Goal: Information Seeking & Learning: Learn about a topic

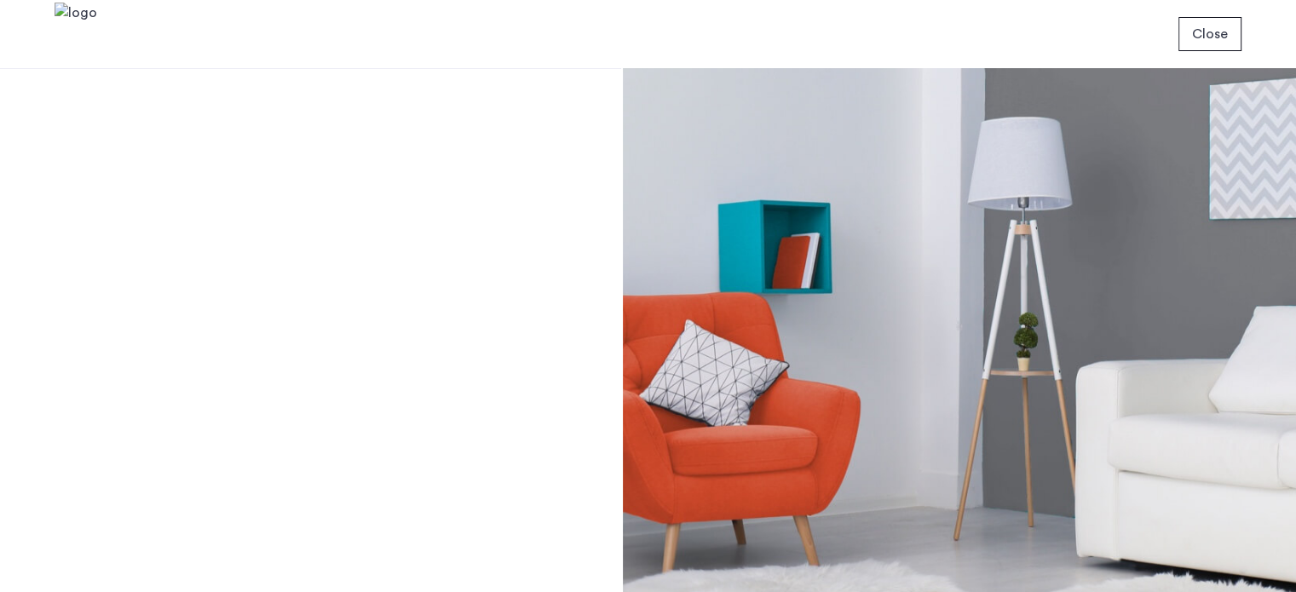
click at [1183, 33] on button "Close" at bounding box center [1210, 34] width 63 height 34
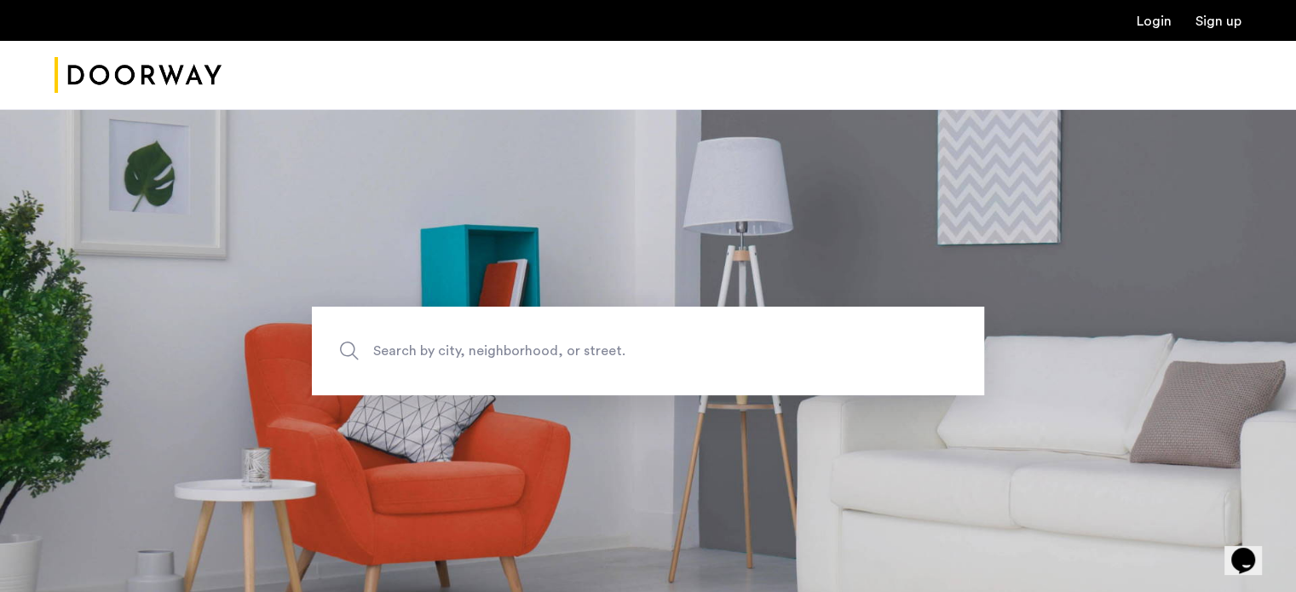
click at [561, 351] on span "Search by city, neighborhood, or street." at bounding box center [608, 350] width 470 height 23
click at [561, 351] on input "Search by city, neighborhood, or street." at bounding box center [648, 351] width 672 height 89
type input "**********"
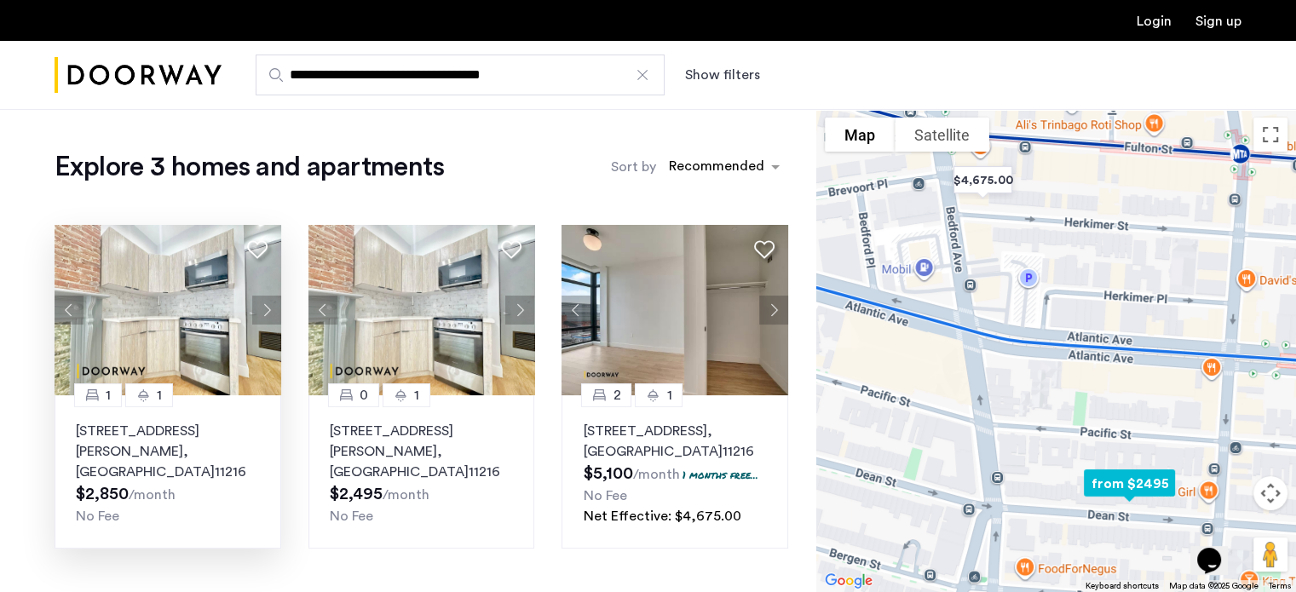
click at [193, 336] on img at bounding box center [168, 310] width 227 height 170
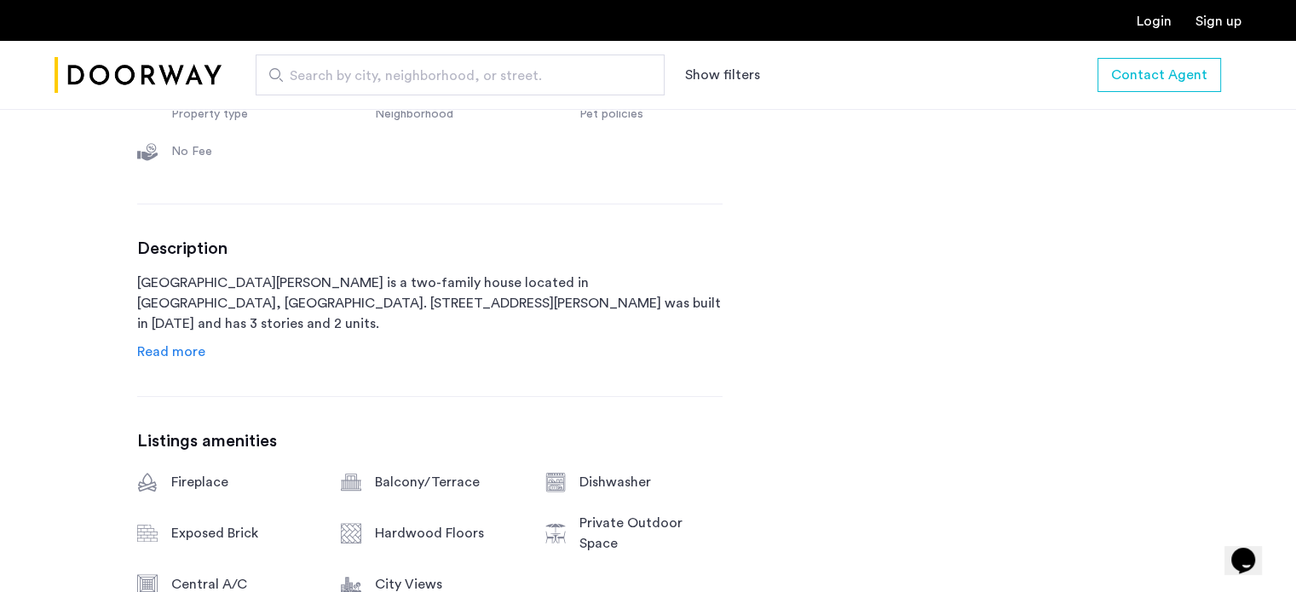
scroll to position [715, 0]
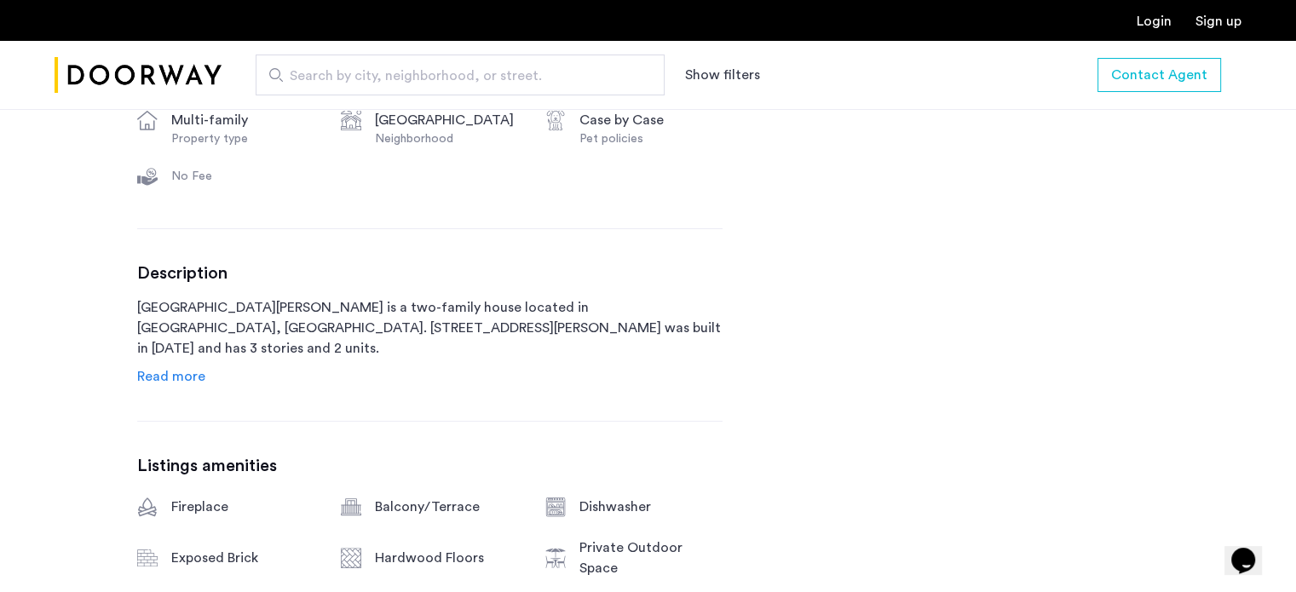
click at [176, 383] on span "Read more" at bounding box center [171, 377] width 68 height 14
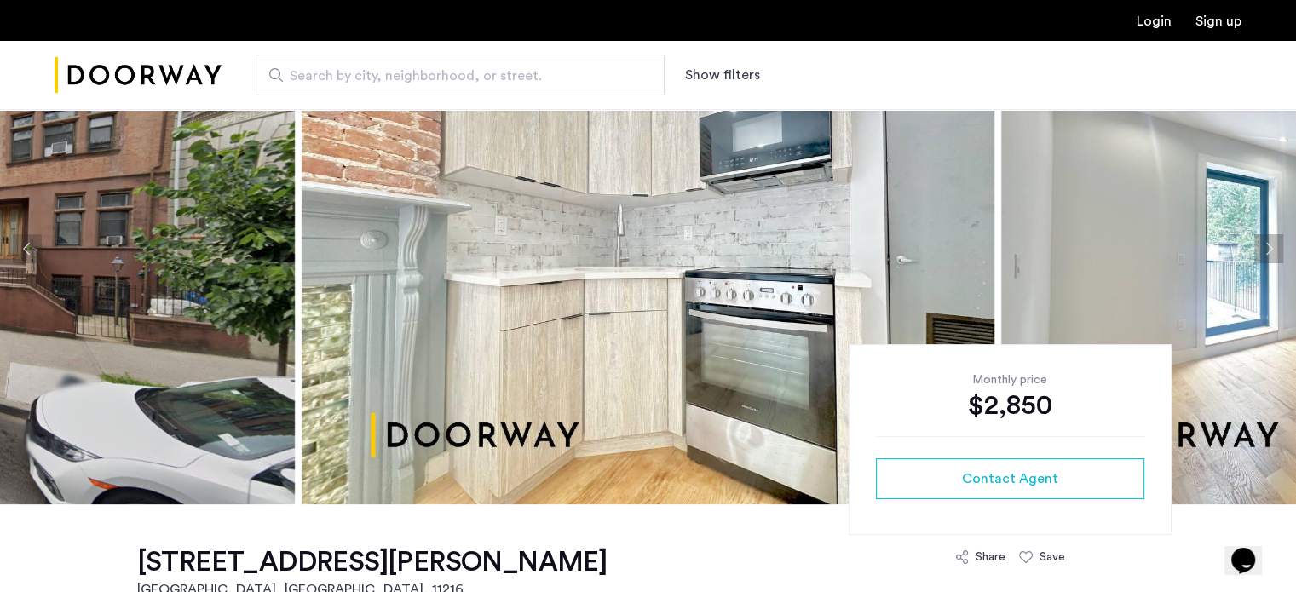
scroll to position [0, 0]
